Goal: Task Accomplishment & Management: Manage account settings

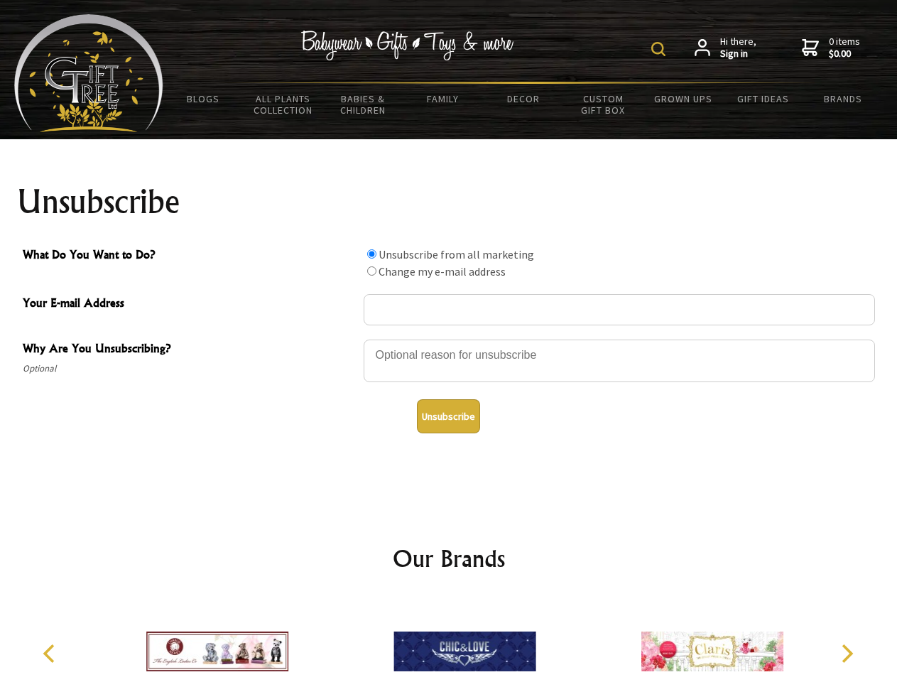
click at [660, 49] on img at bounding box center [658, 49] width 14 height 14
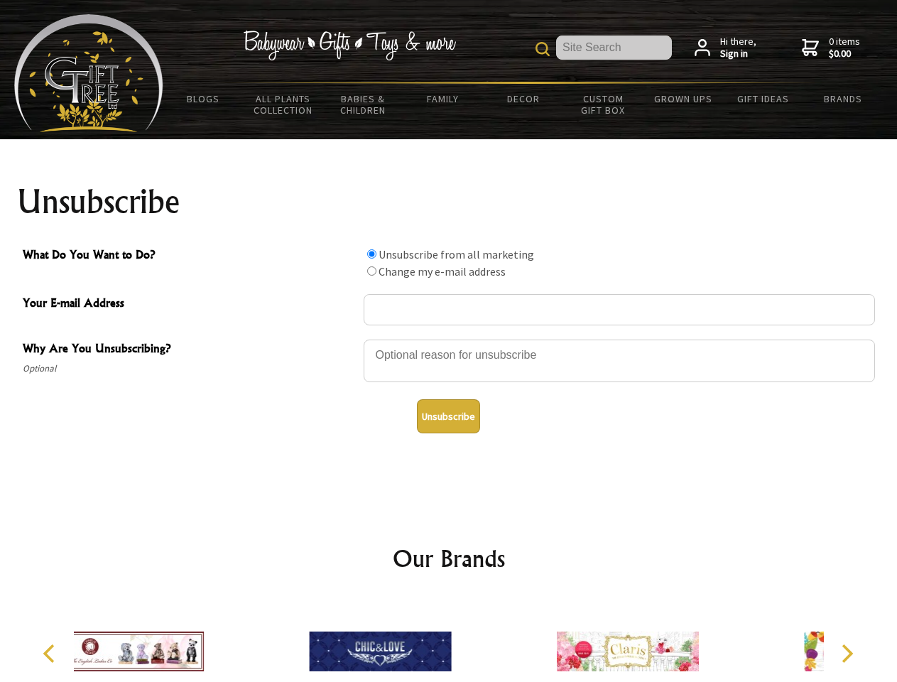
click at [449, 339] on div at bounding box center [619, 363] width 511 height 50
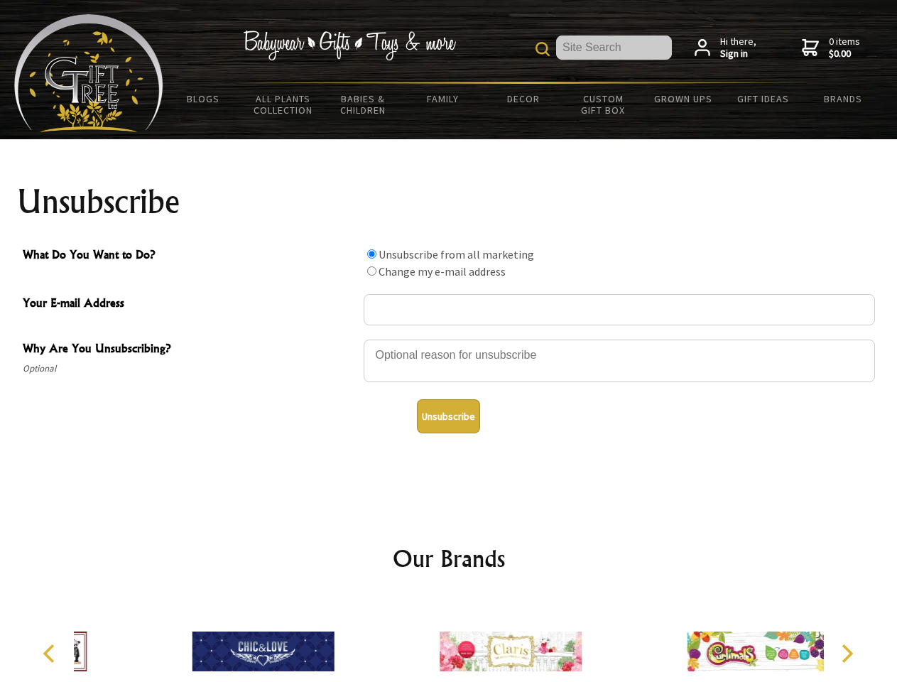
click at [371, 253] on input "What Do You Want to Do?" at bounding box center [371, 253] width 9 height 9
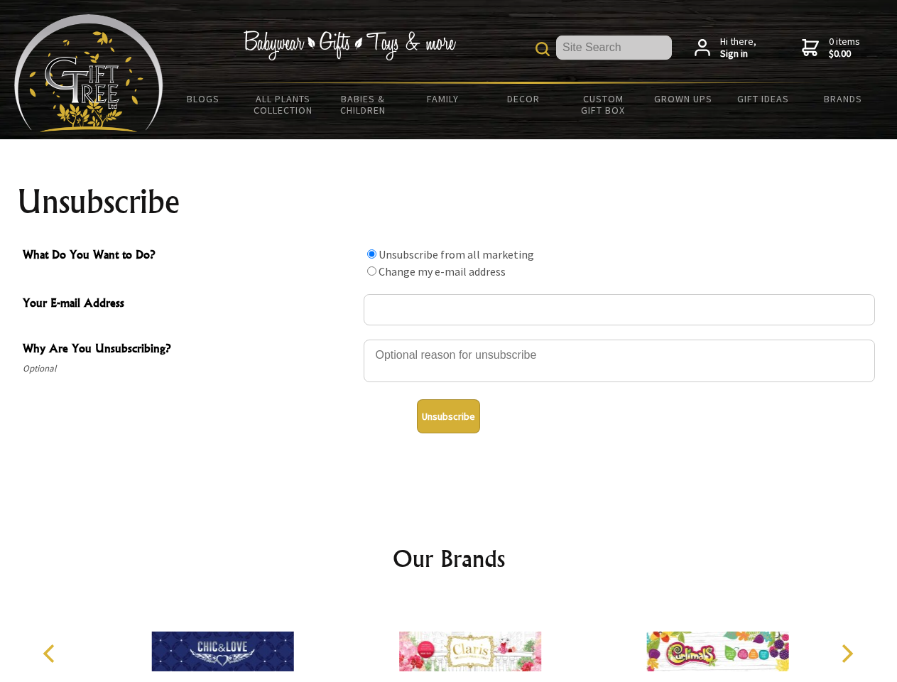
click at [371, 271] on input "What Do You Want to Do?" at bounding box center [371, 270] width 9 height 9
radio input "true"
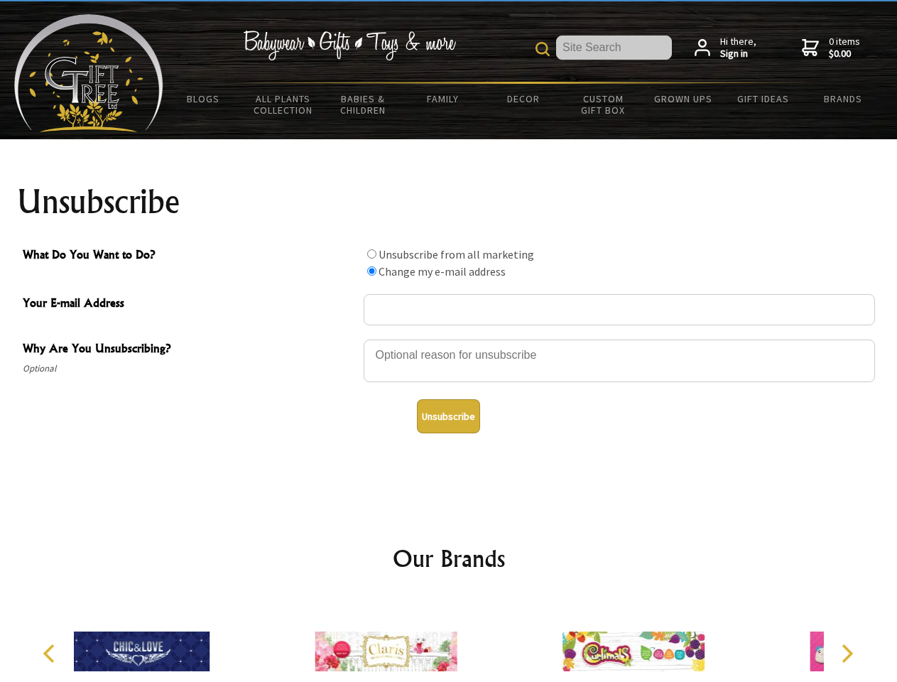
click at [448, 416] on button "Unsubscribe" at bounding box center [448, 416] width 63 height 34
click at [51, 653] on icon "Previous" at bounding box center [50, 653] width 18 height 18
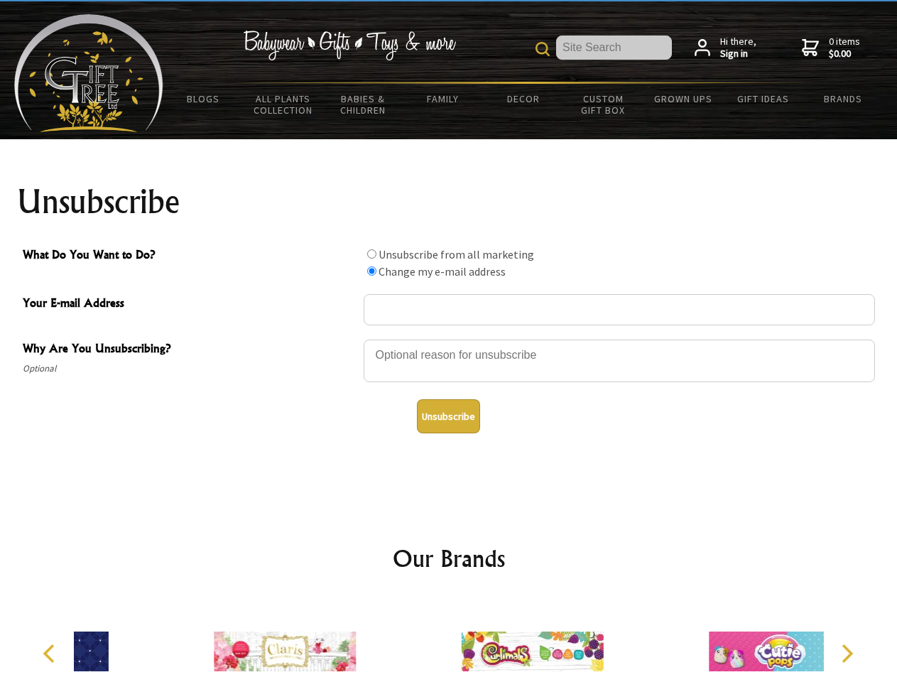
click at [846, 653] on icon "Next" at bounding box center [845, 653] width 18 height 18
